Goal: Task Accomplishment & Management: Manage account settings

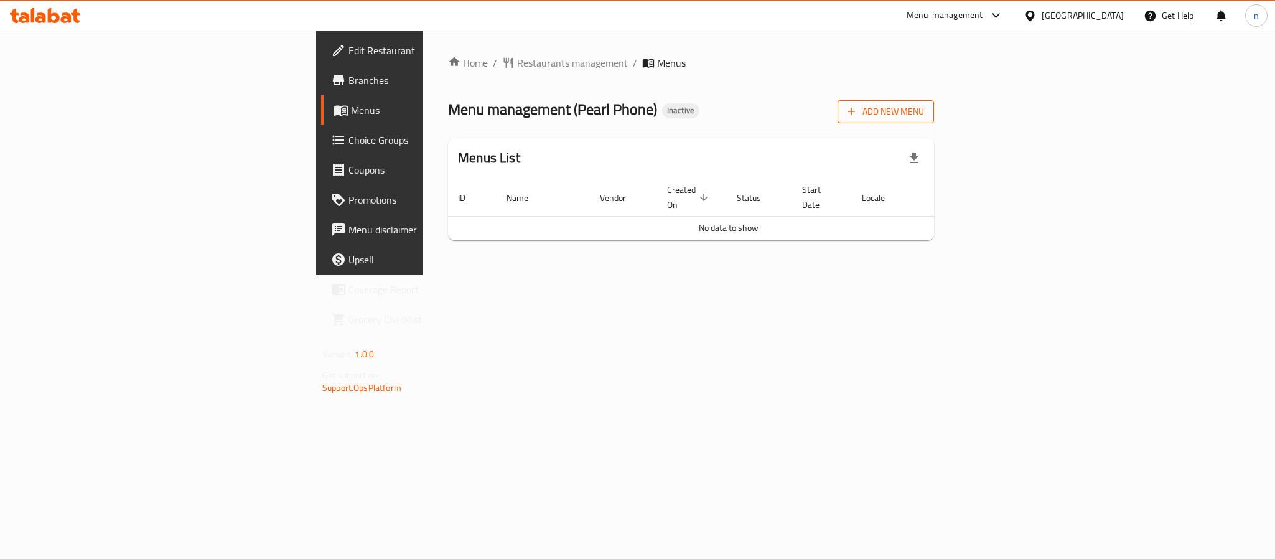
click at [924, 112] on span "Add New Menu" at bounding box center [886, 112] width 77 height 16
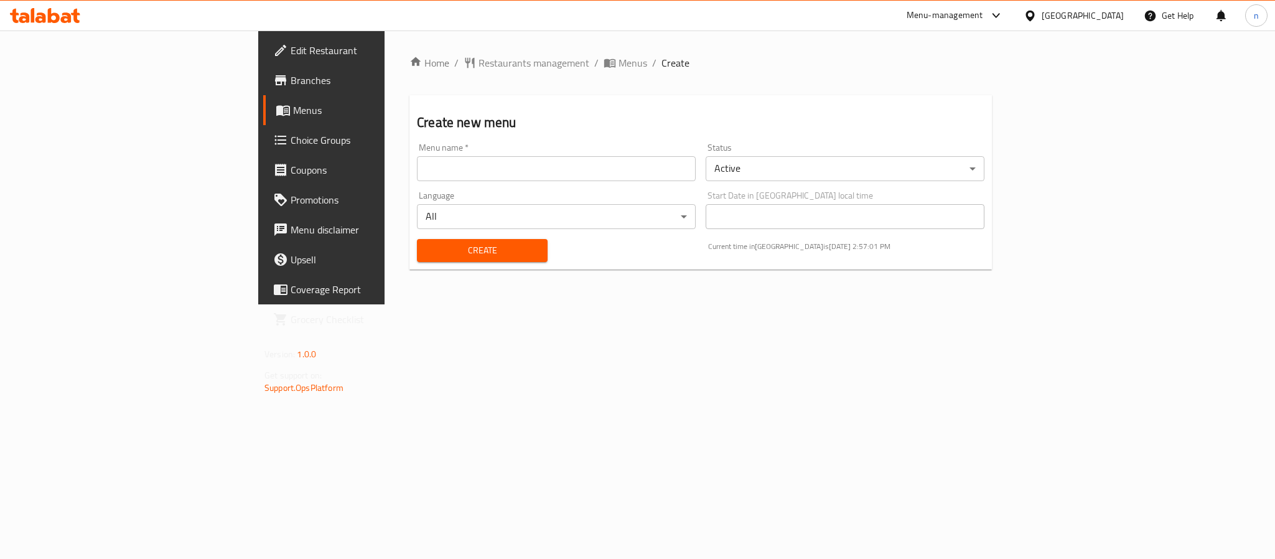
click at [417, 179] on input "text" at bounding box center [556, 168] width 279 height 25
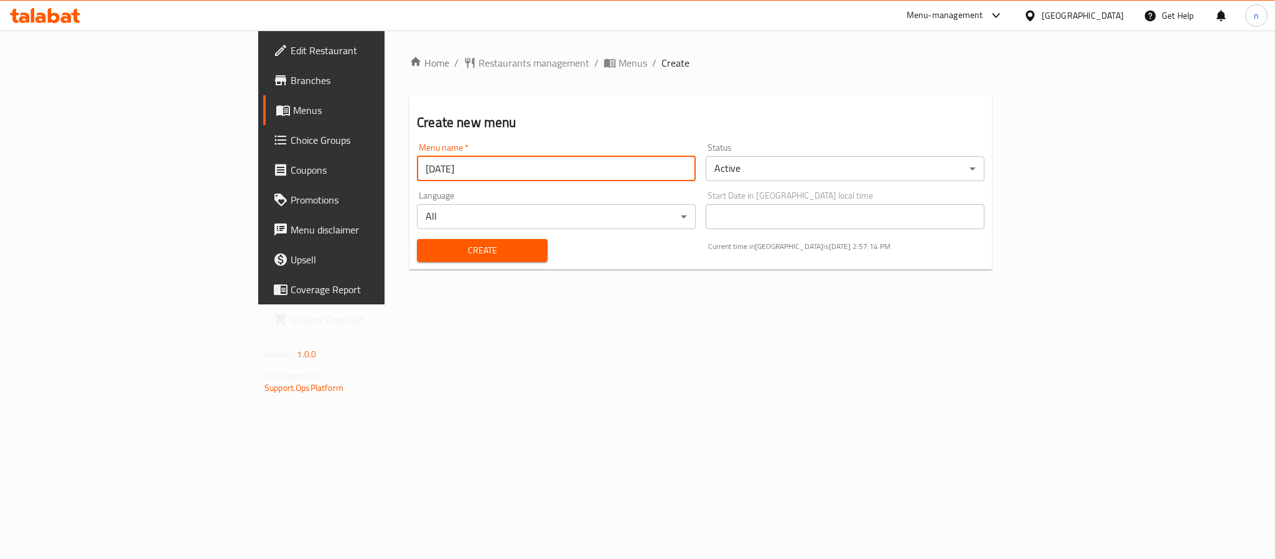
type input "[DATE]"
click at [417, 239] on button "Create" at bounding box center [482, 250] width 131 height 23
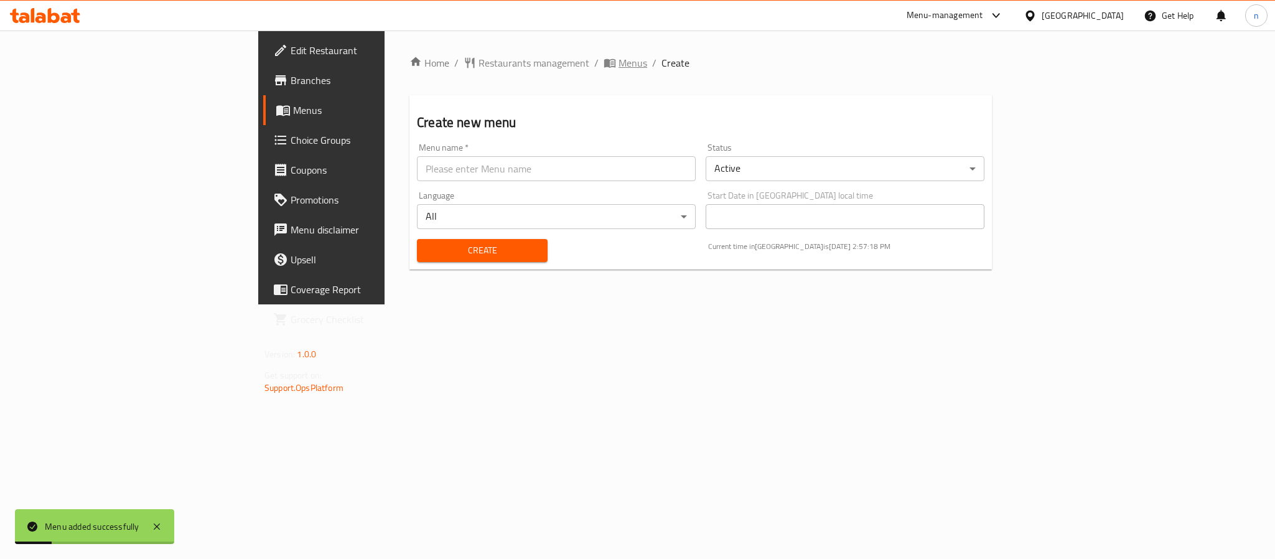
click at [619, 62] on span "Menus" at bounding box center [633, 62] width 29 height 15
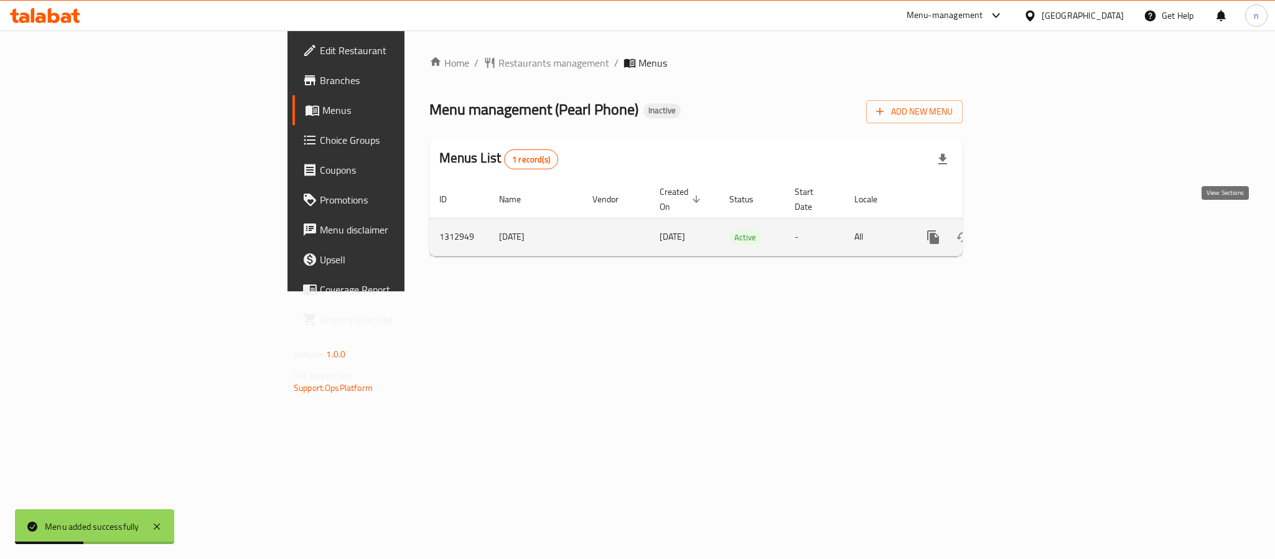
click at [1038, 228] on link "enhanced table" at bounding box center [1023, 237] width 30 height 30
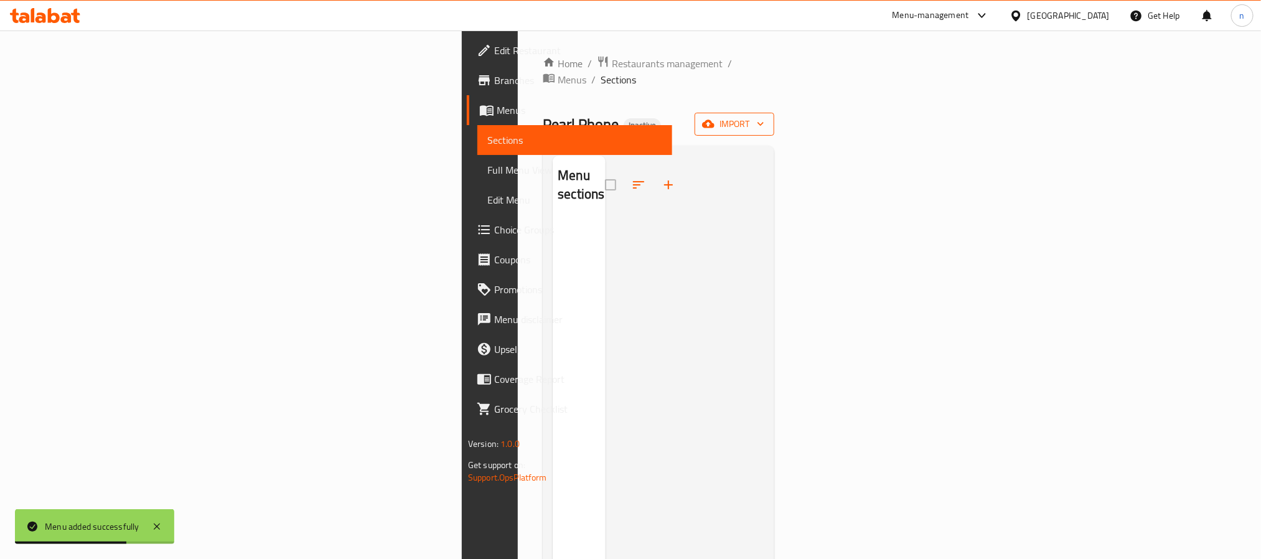
click at [764, 116] on span "import" at bounding box center [735, 124] width 60 height 16
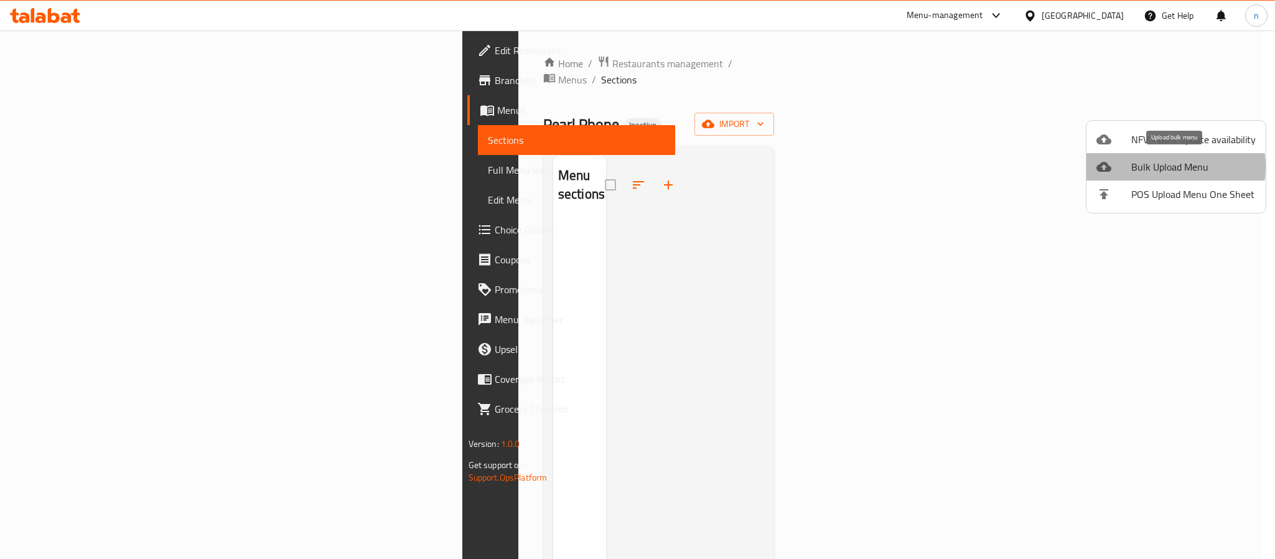
click at [1160, 167] on span "Bulk Upload Menu" at bounding box center [1194, 166] width 124 height 15
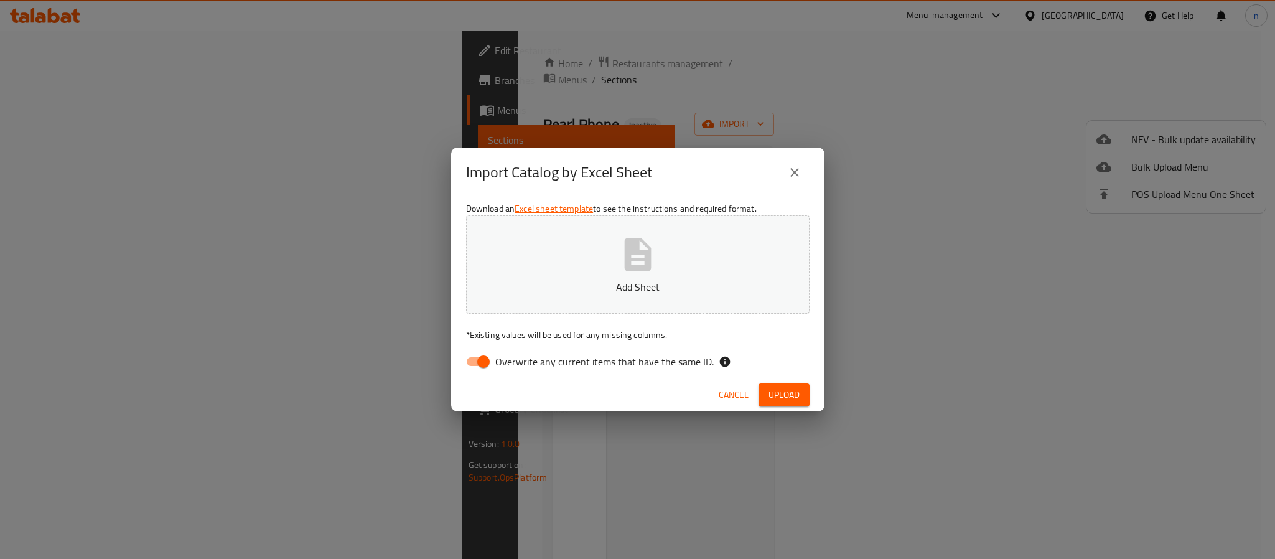
click at [481, 357] on input "Overwrite any current items that have the same ID." at bounding box center [483, 362] width 71 height 24
checkbox input "false"
click at [563, 278] on button "Add Sheet" at bounding box center [638, 264] width 344 height 98
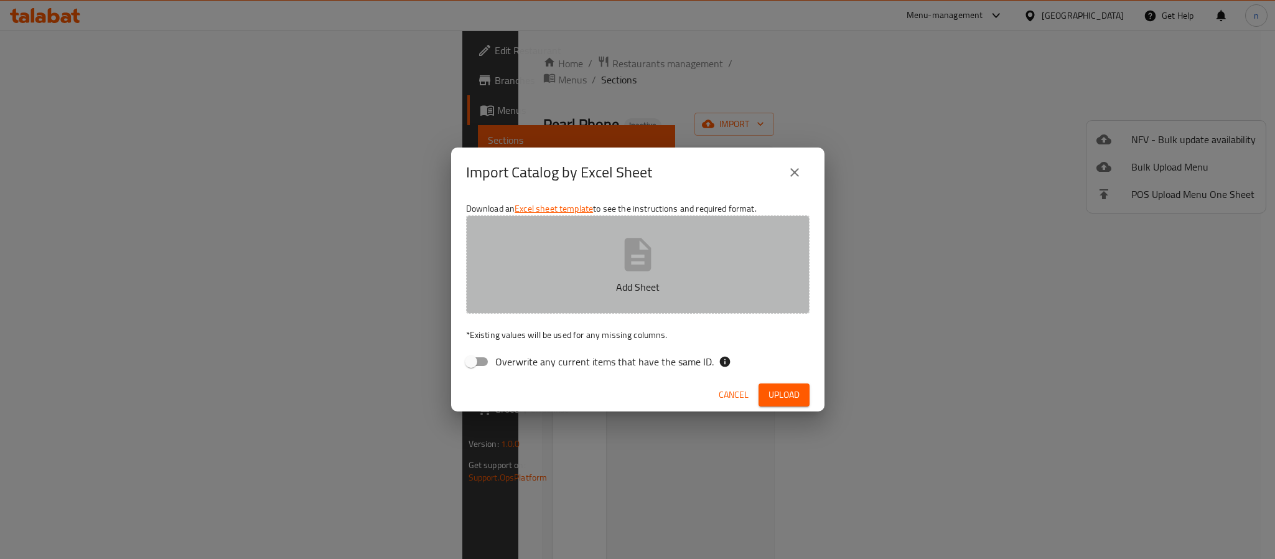
click at [613, 269] on button "Add Sheet" at bounding box center [638, 264] width 344 height 98
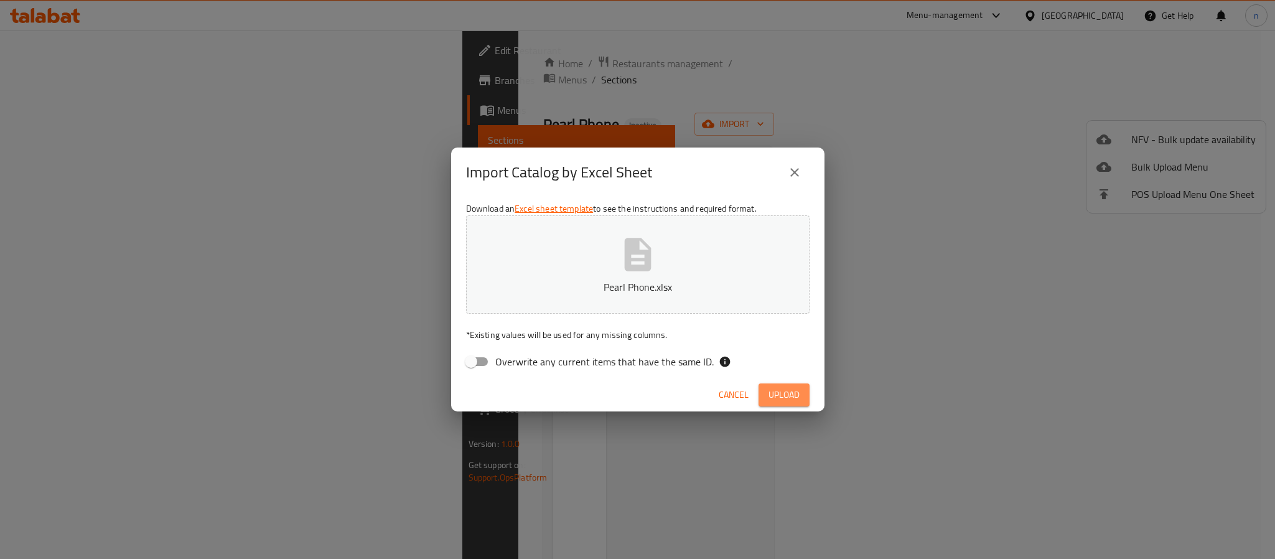
click at [779, 396] on span "Upload" at bounding box center [784, 395] width 31 height 16
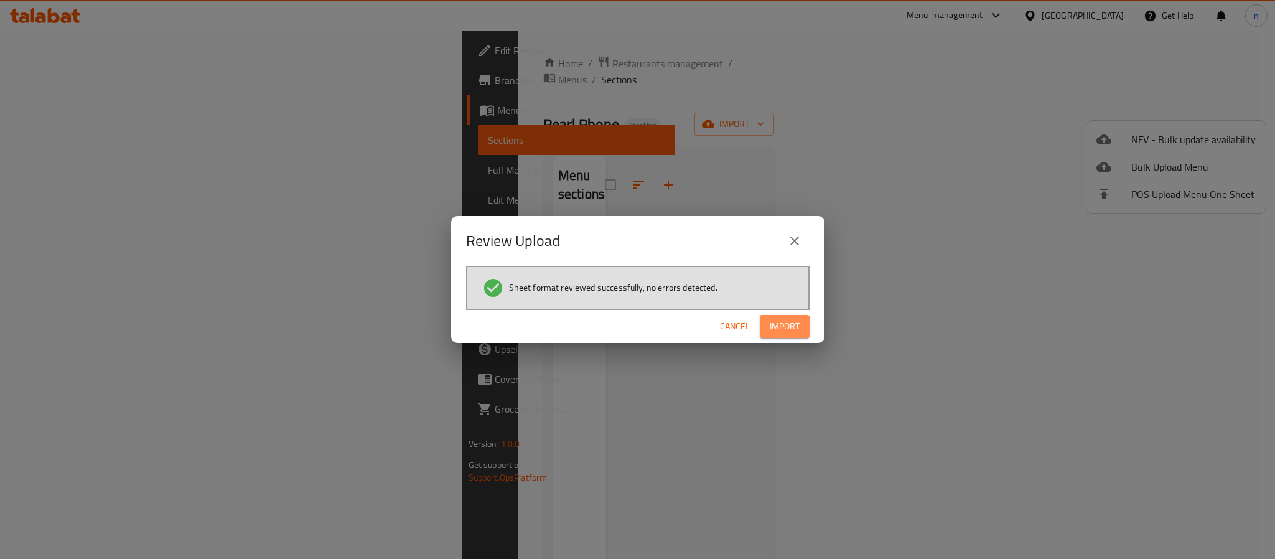
click at [775, 315] on button "Import" at bounding box center [785, 326] width 50 height 23
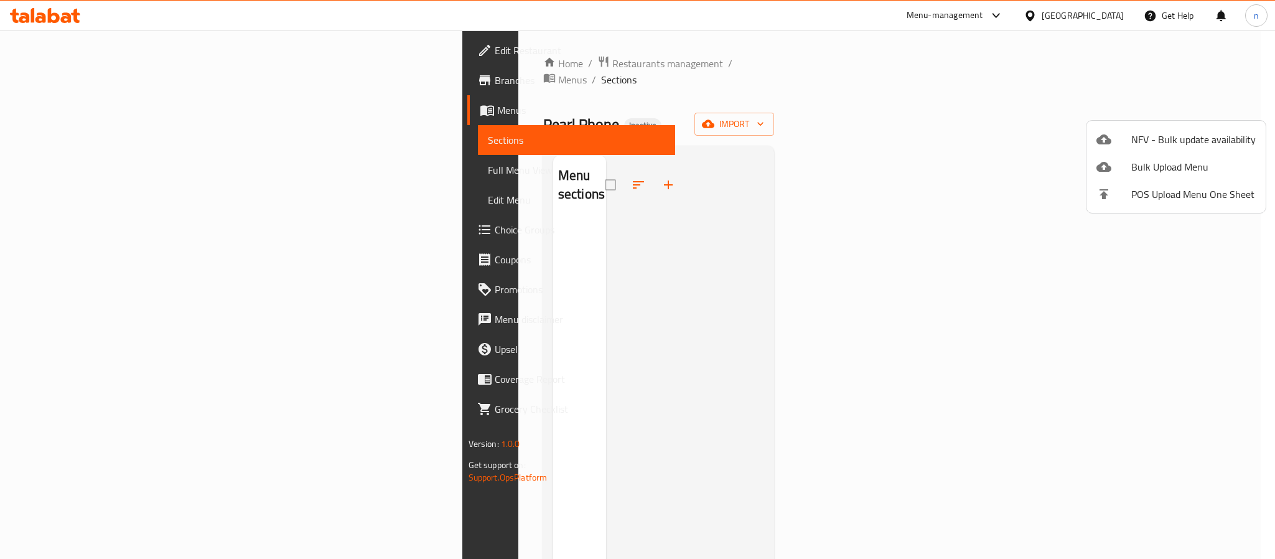
click at [896, 271] on div at bounding box center [637, 279] width 1275 height 559
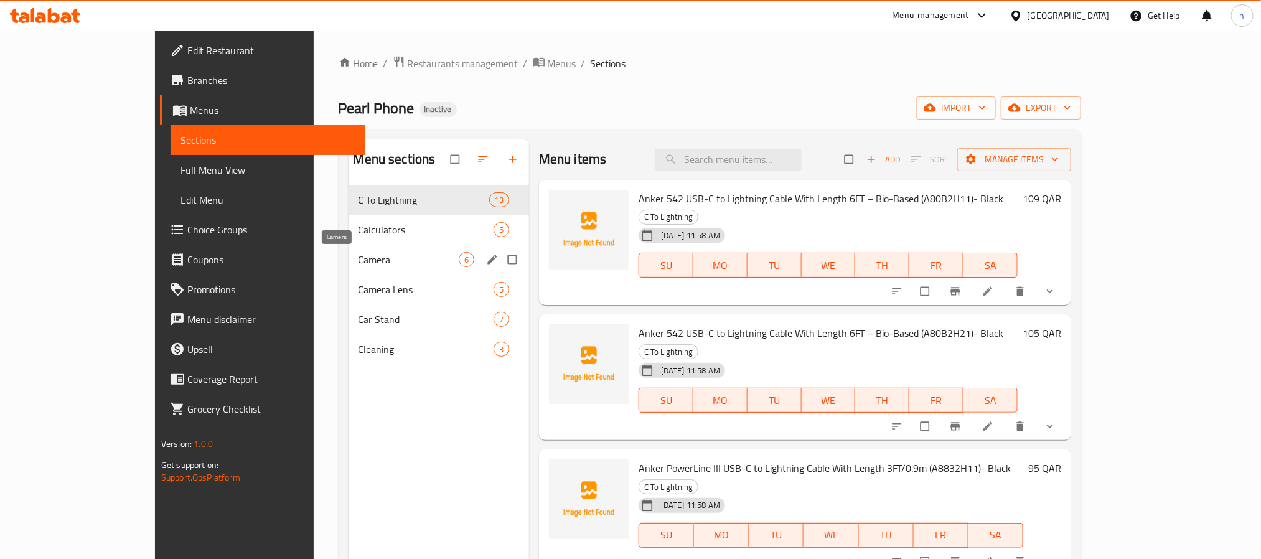
click at [359, 263] on span "Camera" at bounding box center [409, 259] width 100 height 15
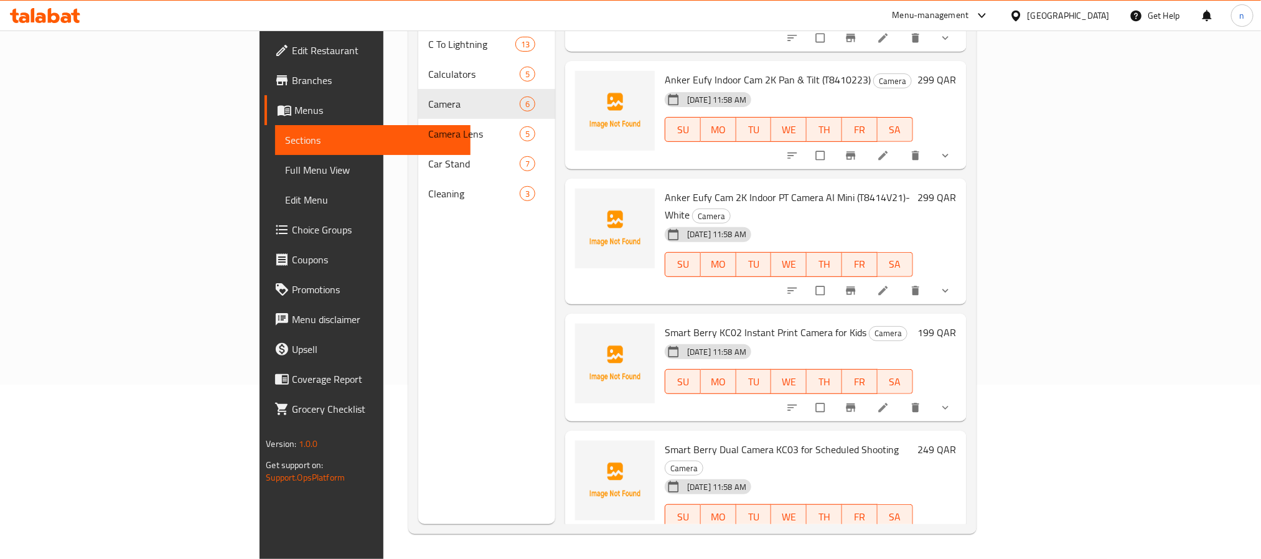
scroll to position [176, 0]
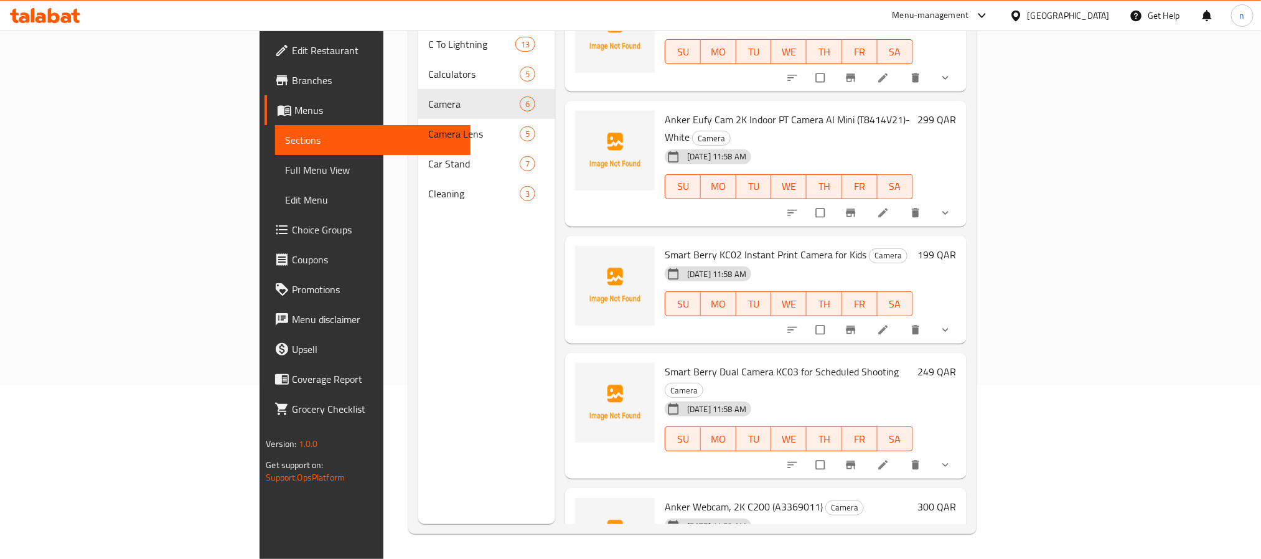
click at [418, 284] on div "Menu sections C To Lightning 13 Calculators 5 Camera 6 Camera Lens 5 Car Stand …" at bounding box center [486, 244] width 137 height 559
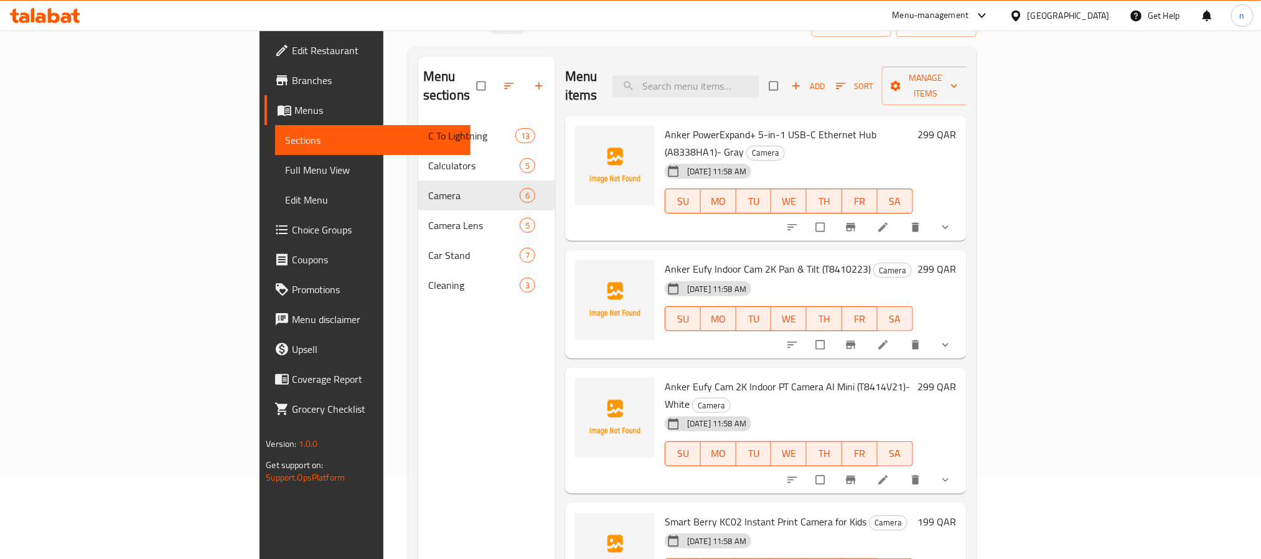
scroll to position [174, 0]
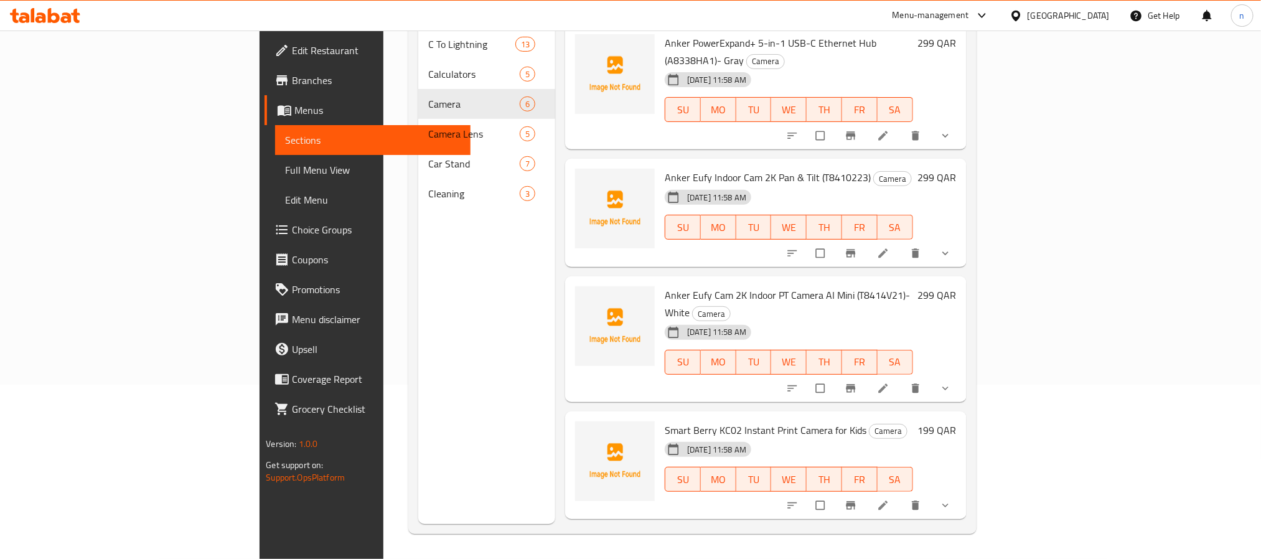
click at [285, 165] on span "Full Menu View" at bounding box center [372, 169] width 175 height 15
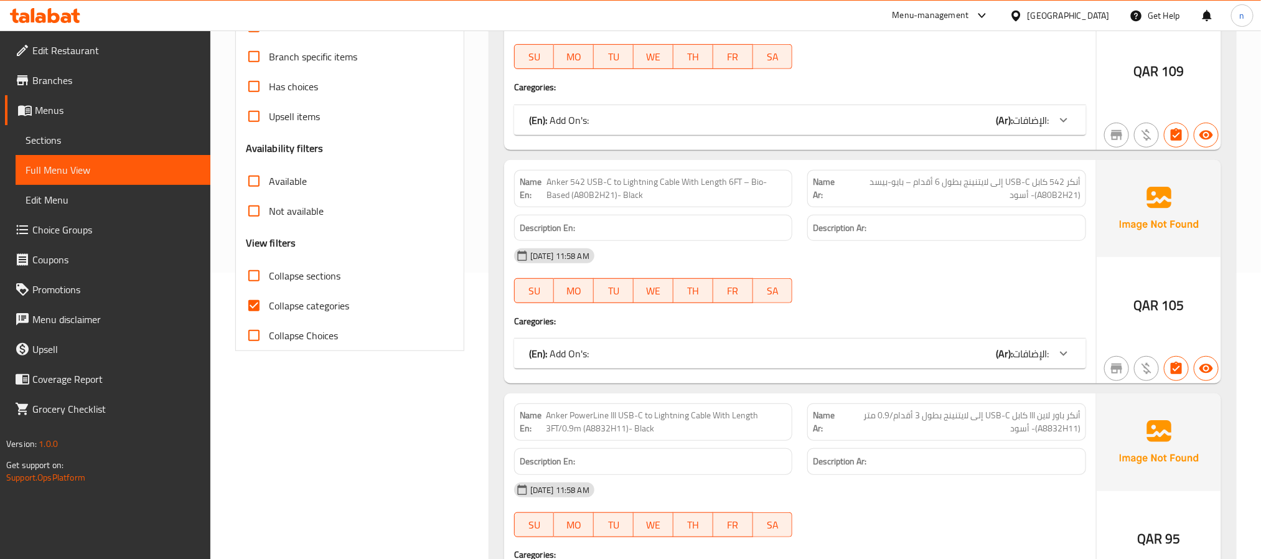
scroll to position [454, 0]
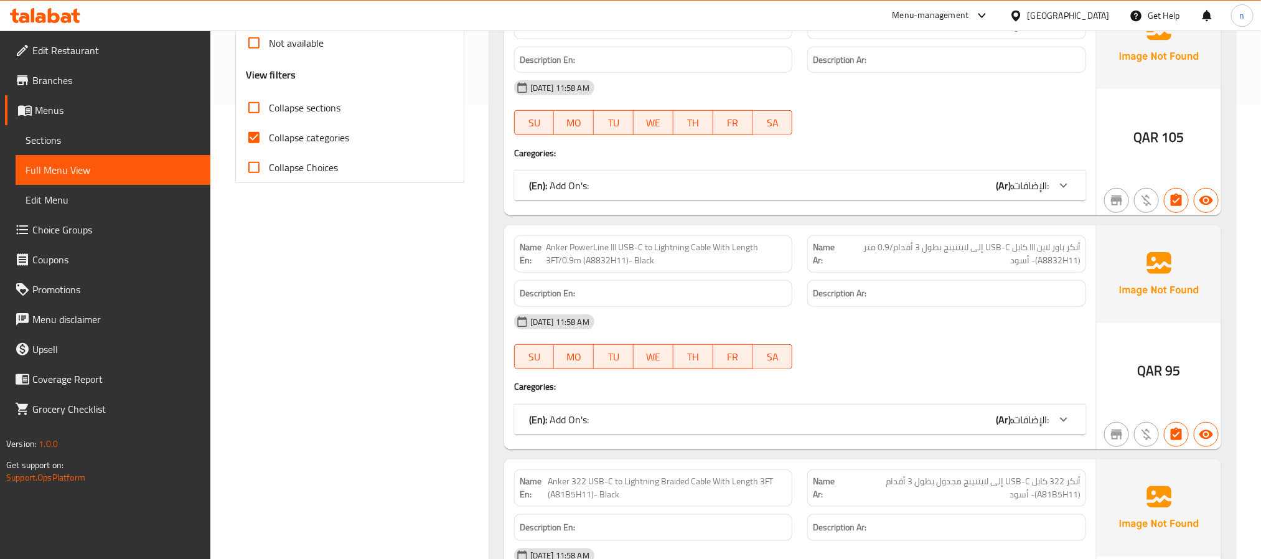
click at [258, 108] on input "Collapse sections" at bounding box center [254, 108] width 30 height 30
checkbox input "true"
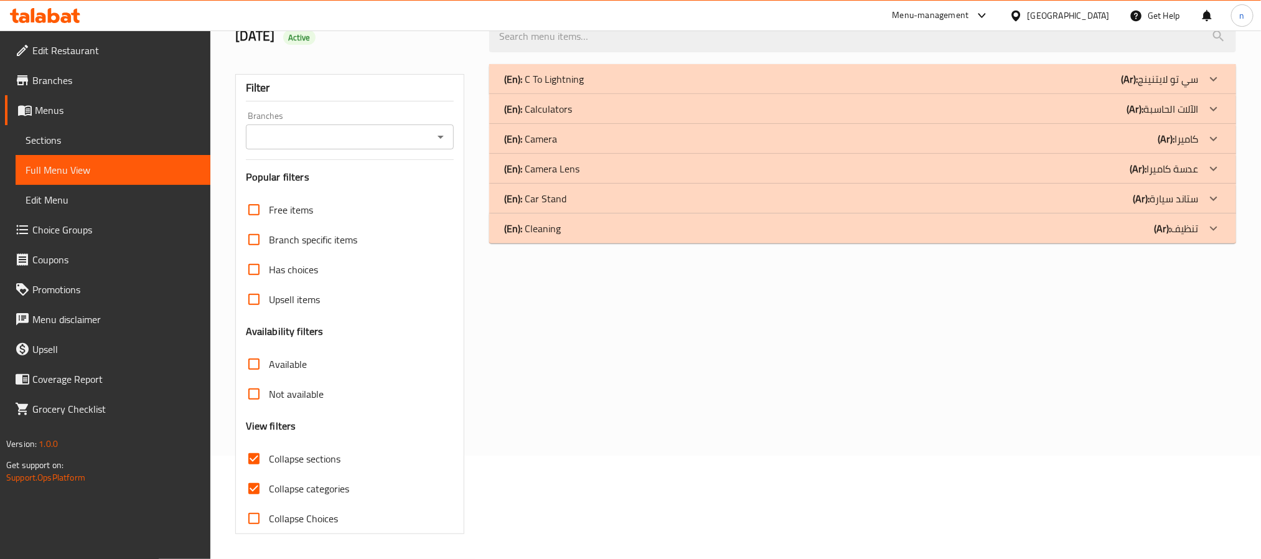
scroll to position [105, 0]
click at [256, 491] on input "Collapse categories" at bounding box center [254, 489] width 30 height 30
checkbox input "false"
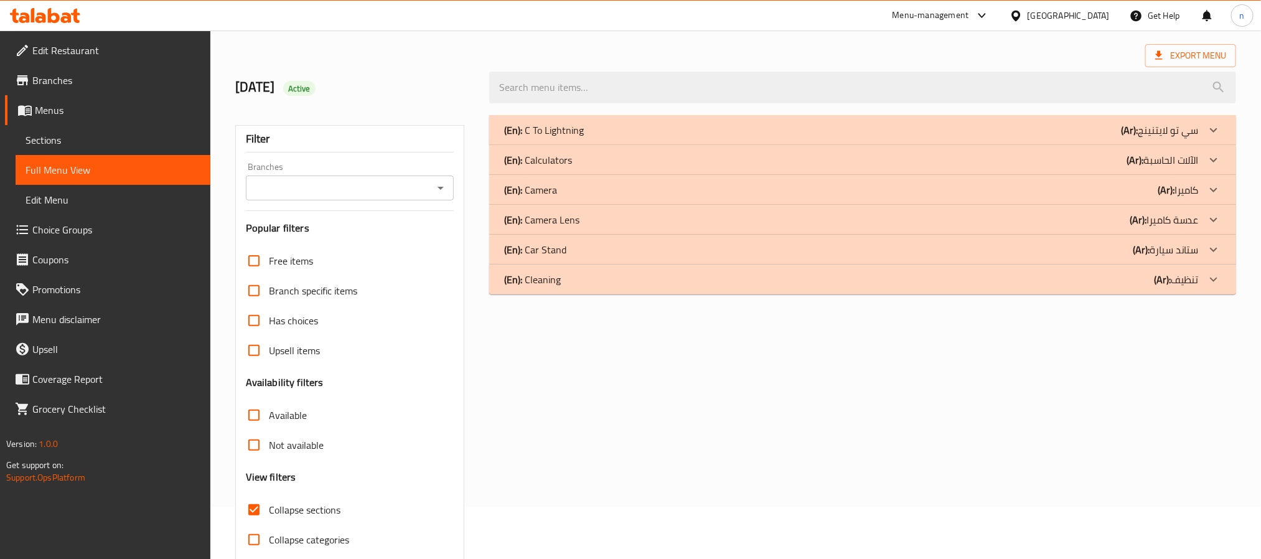
scroll to position [11, 0]
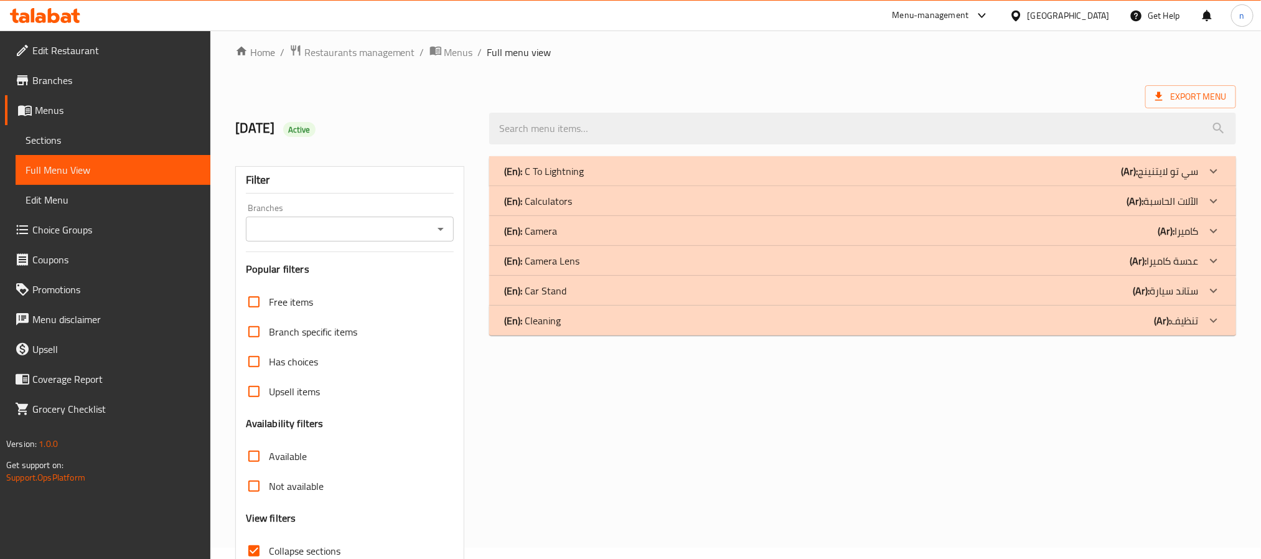
click at [543, 233] on p "(En): Camera" at bounding box center [530, 230] width 53 height 15
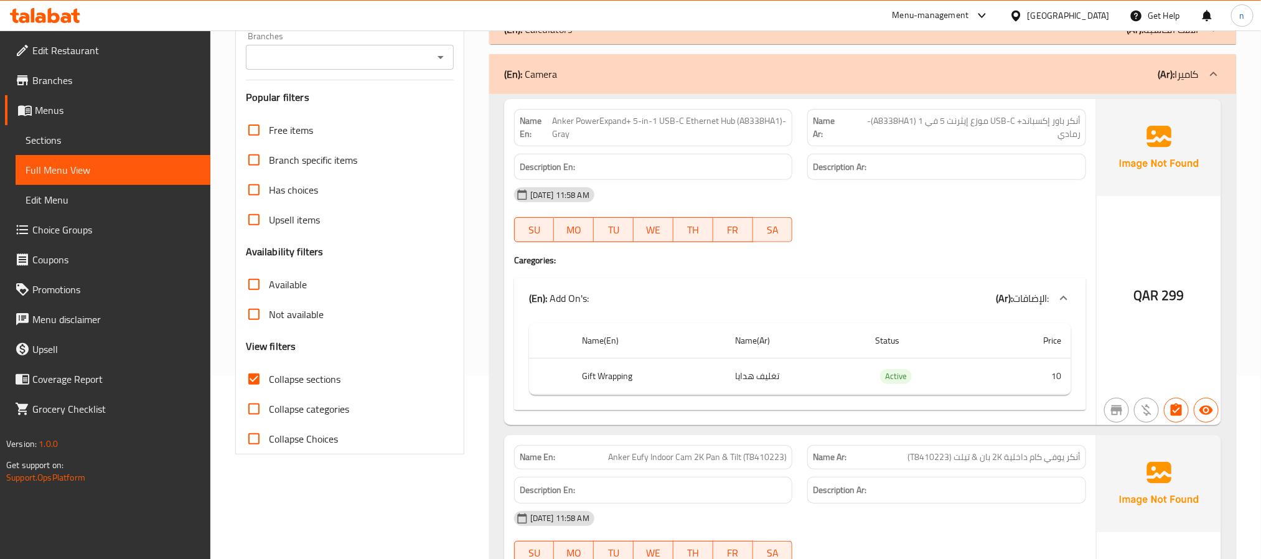
scroll to position [0, 0]
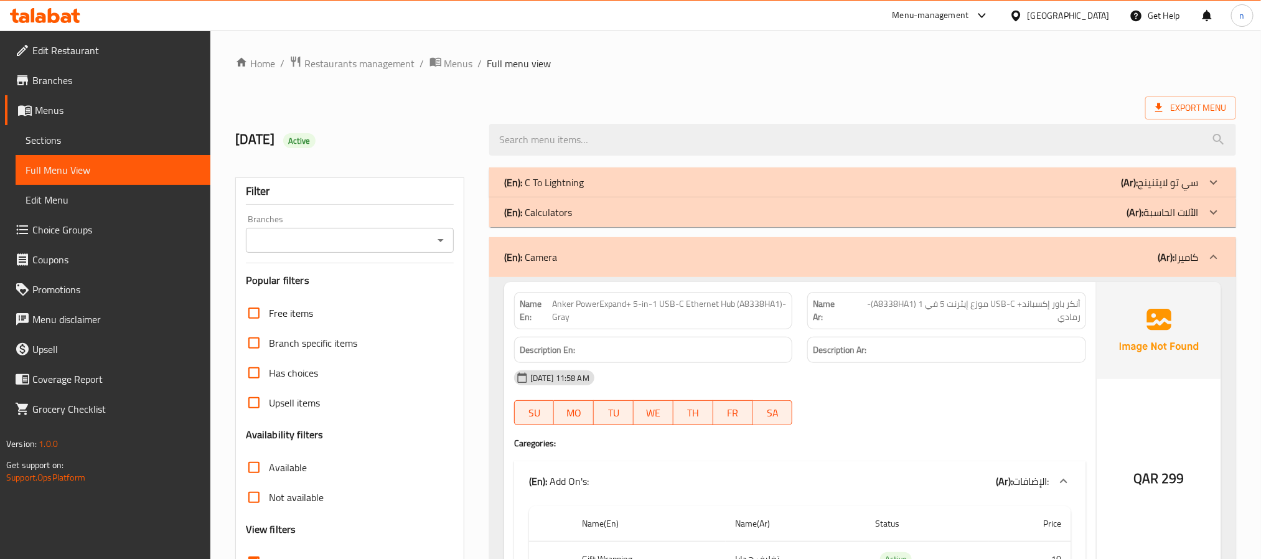
click at [54, 116] on span "Menus" at bounding box center [118, 110] width 166 height 15
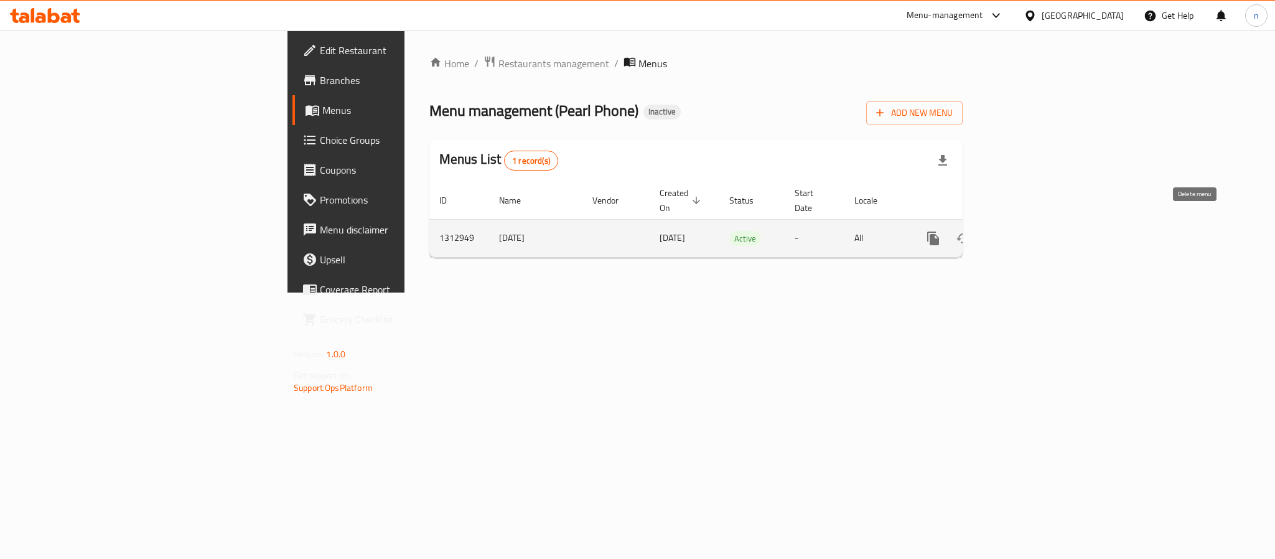
click at [1008, 226] on button "enhanced table" at bounding box center [993, 238] width 30 height 30
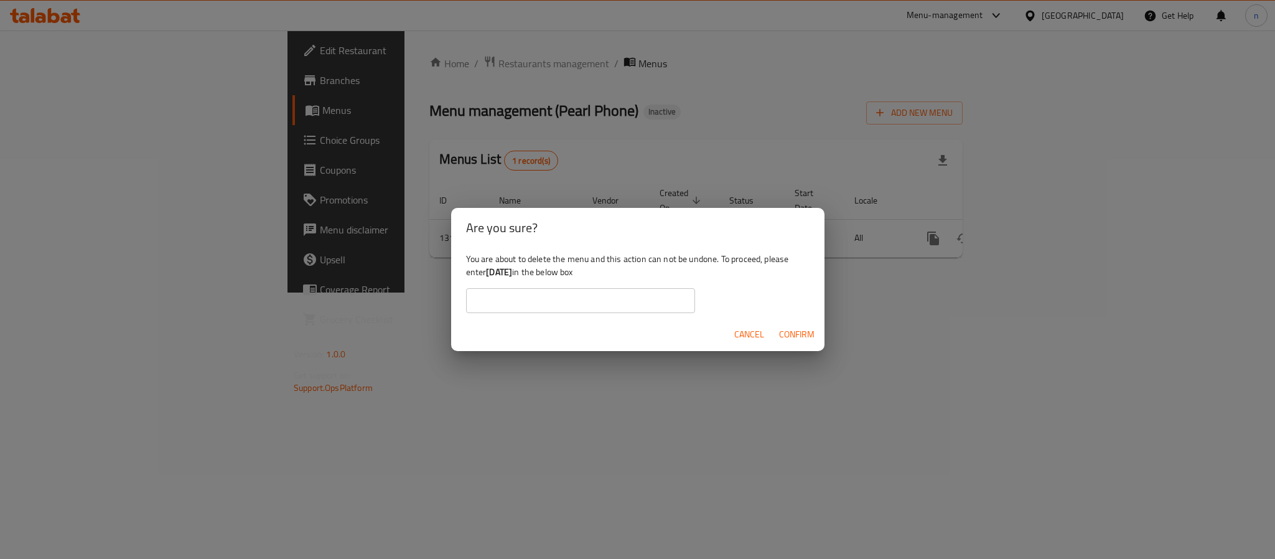
click at [400, 366] on div "Are you sure? You are about to delete the menu and this action can not be undon…" at bounding box center [637, 279] width 1275 height 559
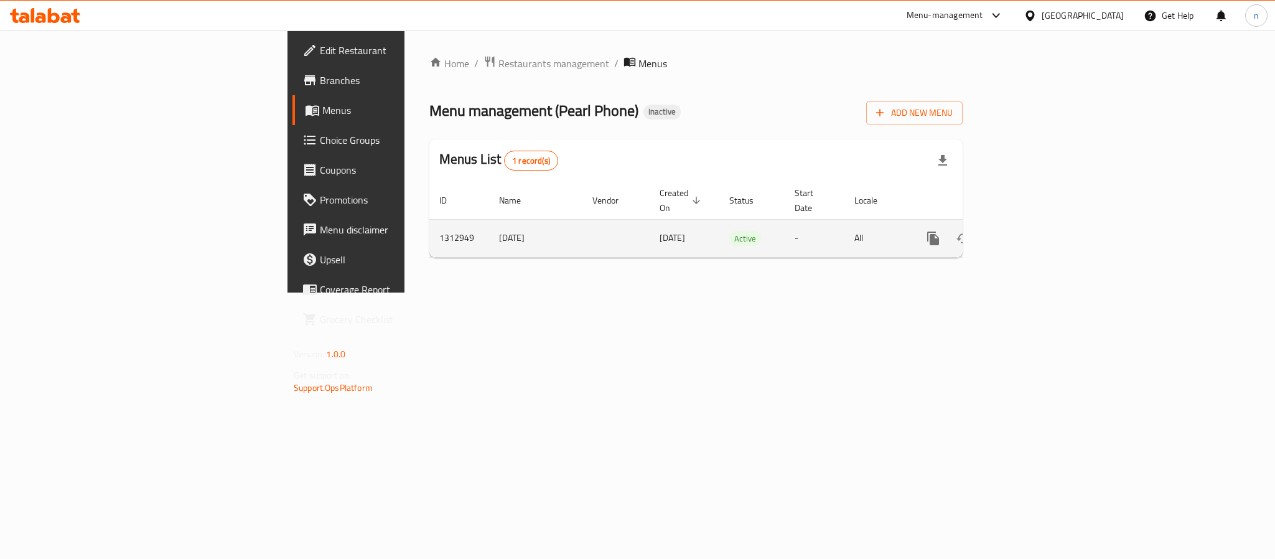
drag, startPoint x: 456, startPoint y: 232, endPoint x: 555, endPoint y: 217, distance: 100.0
click at [650, 219] on td "[DATE]" at bounding box center [685, 238] width 70 height 38
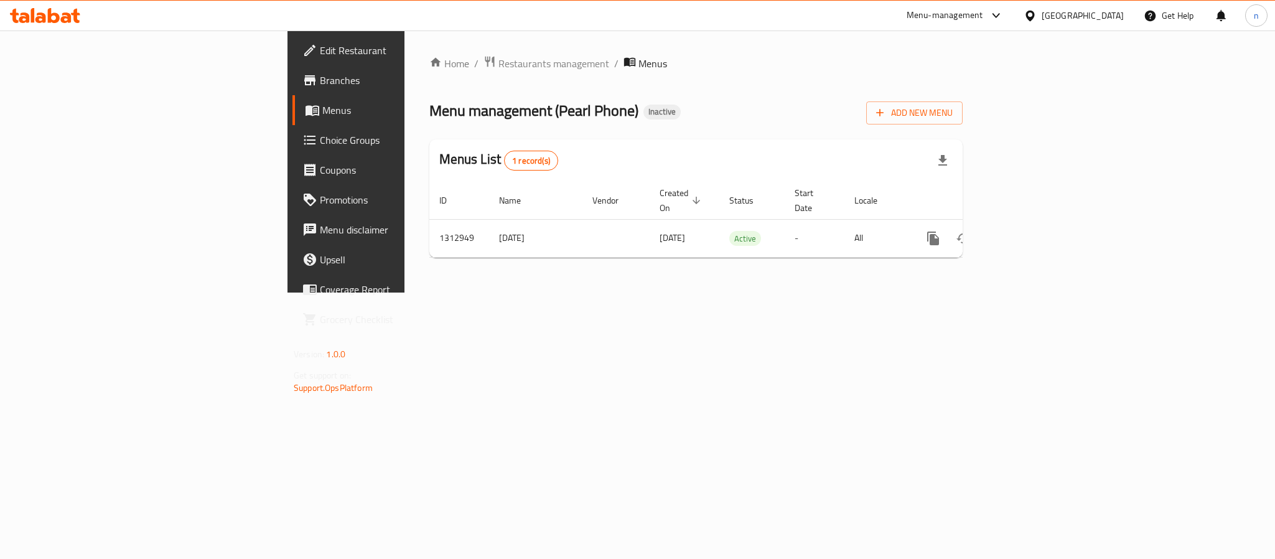
copy span "[DATE]"
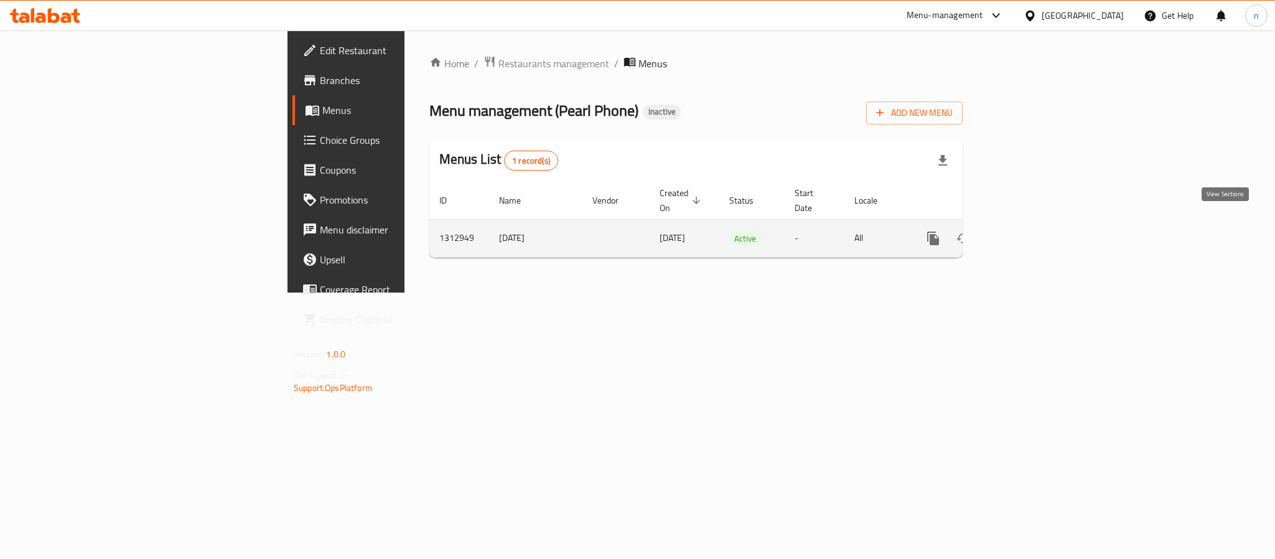
click at [1038, 223] on link "enhanced table" at bounding box center [1023, 238] width 30 height 30
click at [998, 233] on icon "enhanced table" at bounding box center [993, 238] width 9 height 11
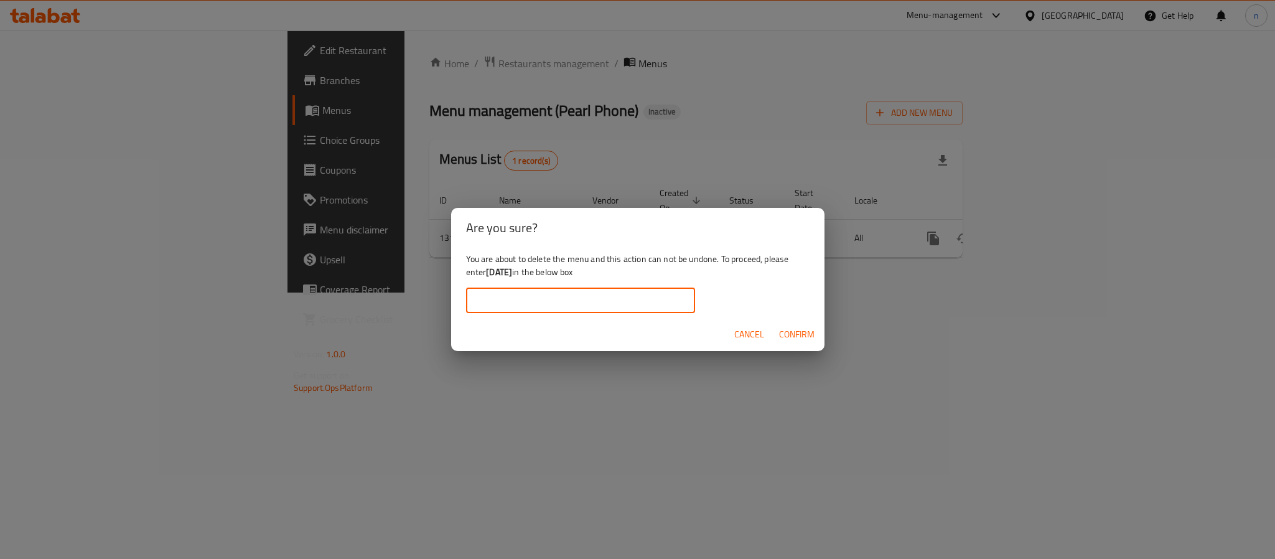
drag, startPoint x: 518, startPoint y: 303, endPoint x: 547, endPoint y: 316, distance: 32.3
click at [518, 303] on input "text" at bounding box center [580, 300] width 229 height 25
paste input "[DATE]"
type input "[DATE]"
click at [805, 325] on button "Confirm" at bounding box center [796, 334] width 45 height 23
